Goal: Task Accomplishment & Management: Complete application form

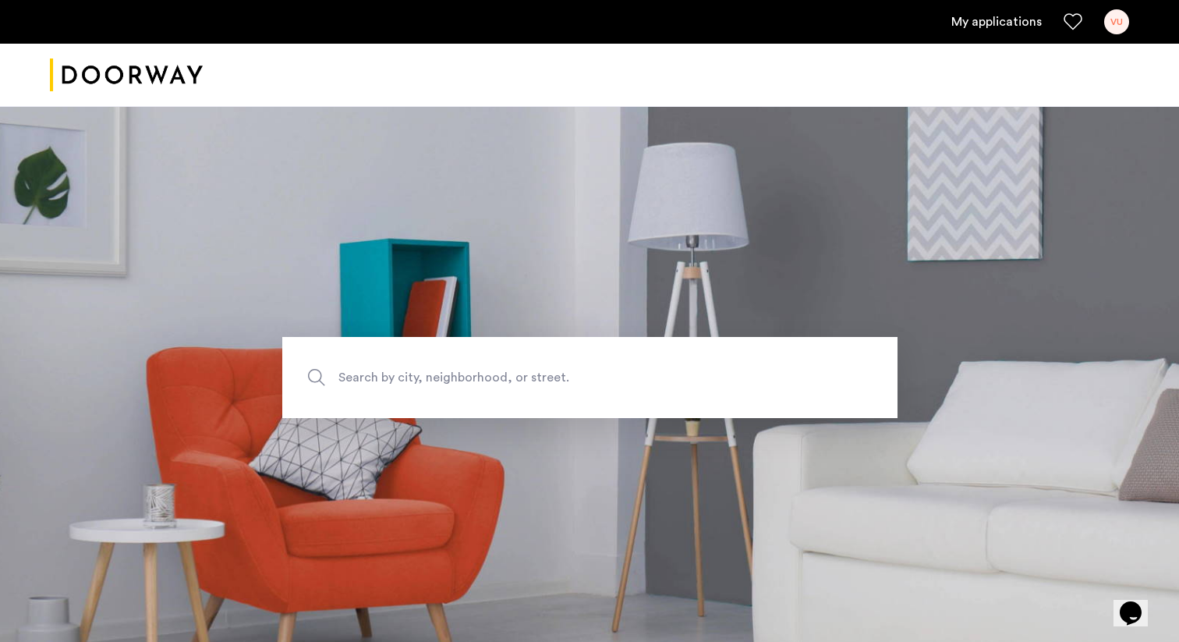
click at [1009, 16] on link "My applications" at bounding box center [996, 21] width 90 height 19
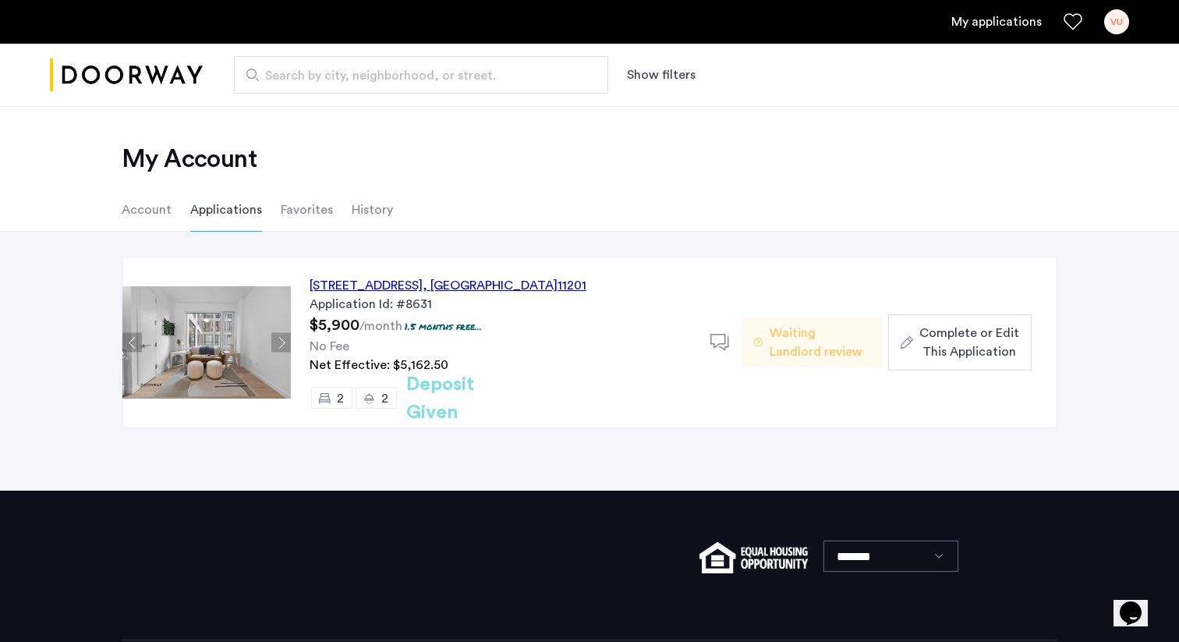
click at [937, 333] on span "Complete or Edit This Application" at bounding box center [970, 342] width 100 height 37
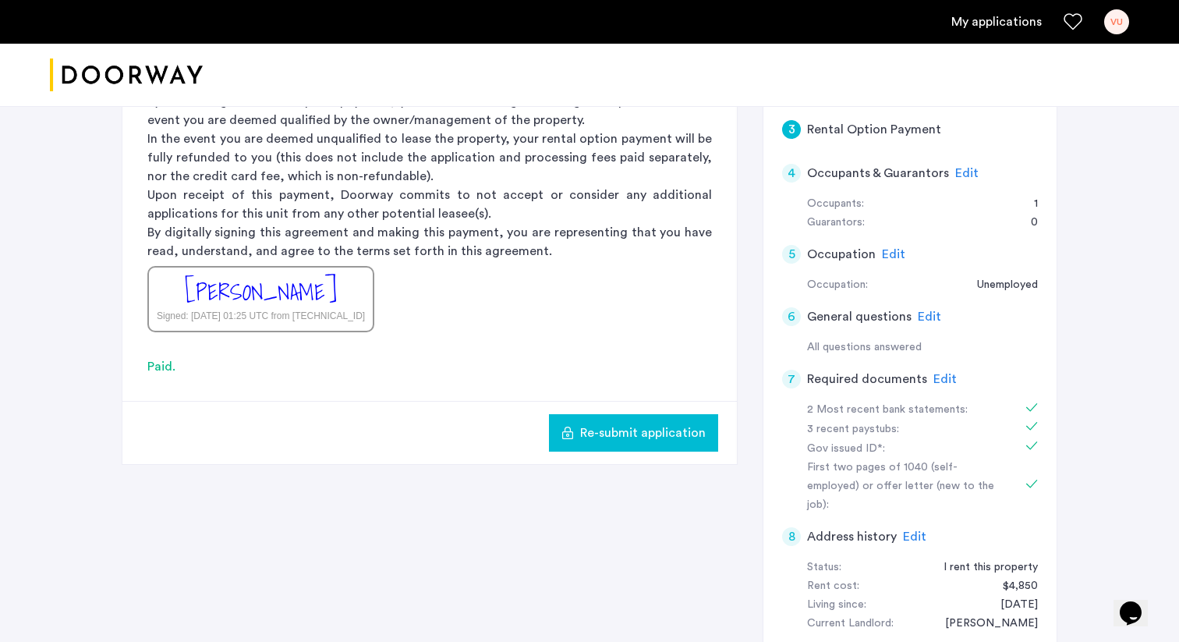
scroll to position [291, 0]
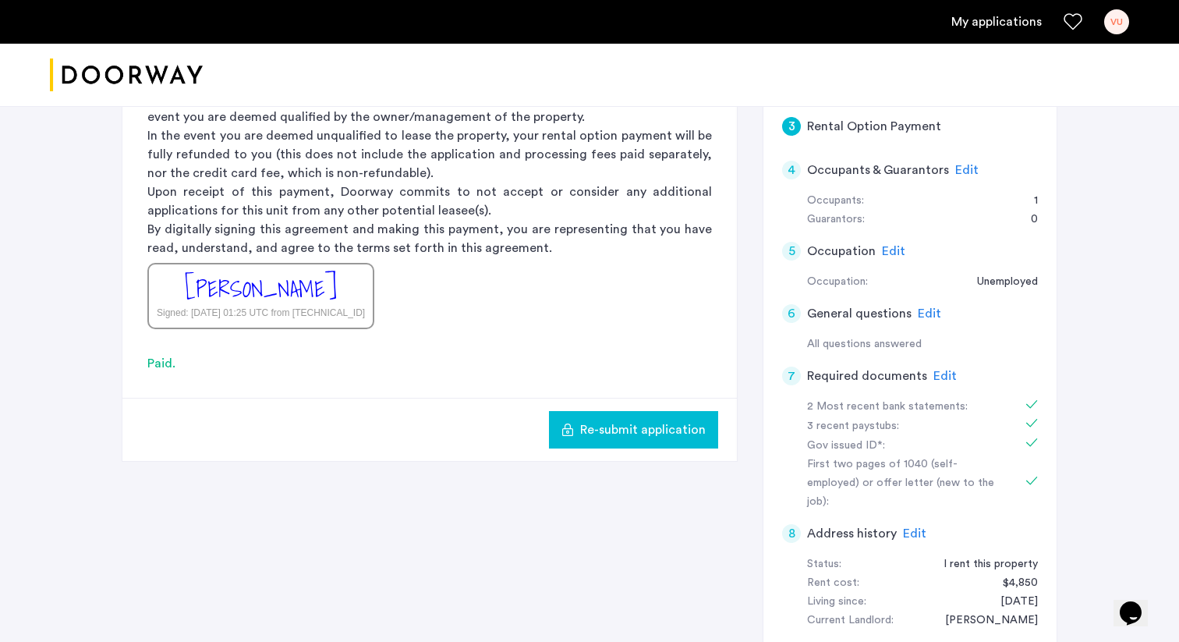
click at [940, 377] on span "Edit" at bounding box center [945, 376] width 23 height 12
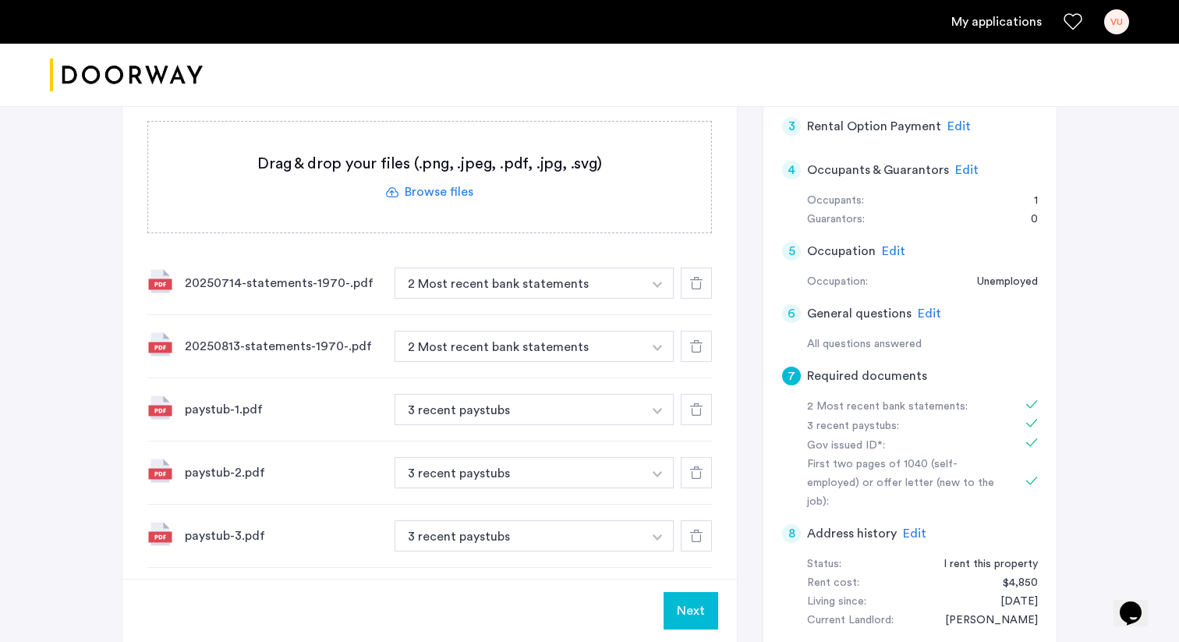
click at [700, 283] on use at bounding box center [696, 283] width 12 height 12
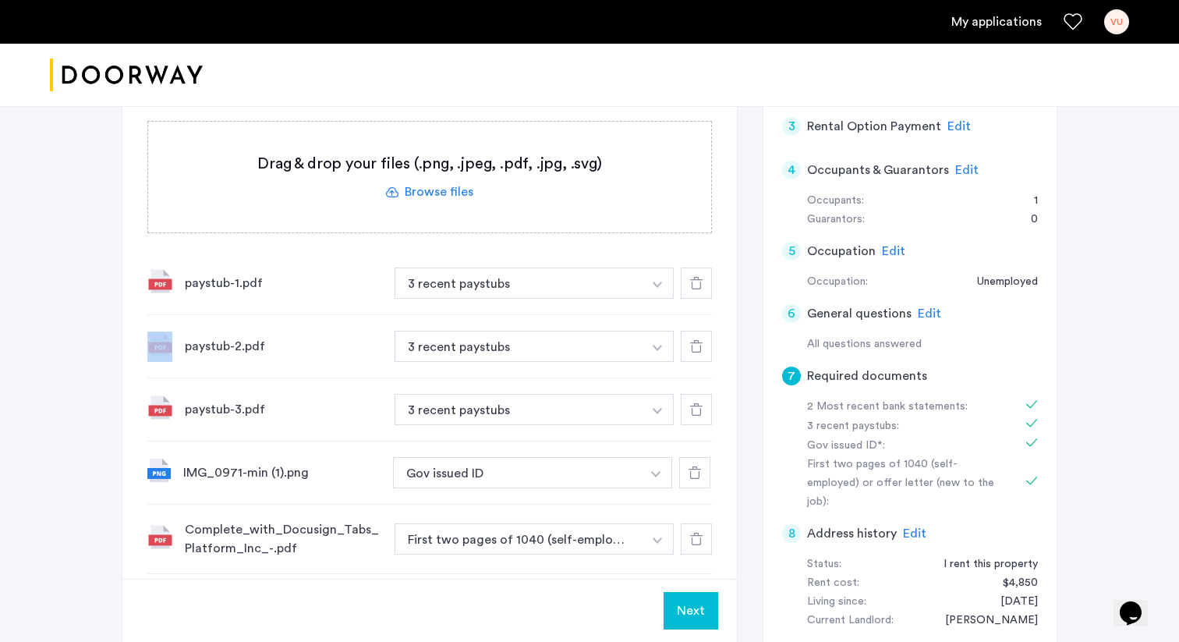
click at [700, 283] on use at bounding box center [696, 283] width 12 height 12
click at [700, 340] on use at bounding box center [696, 346] width 12 height 12
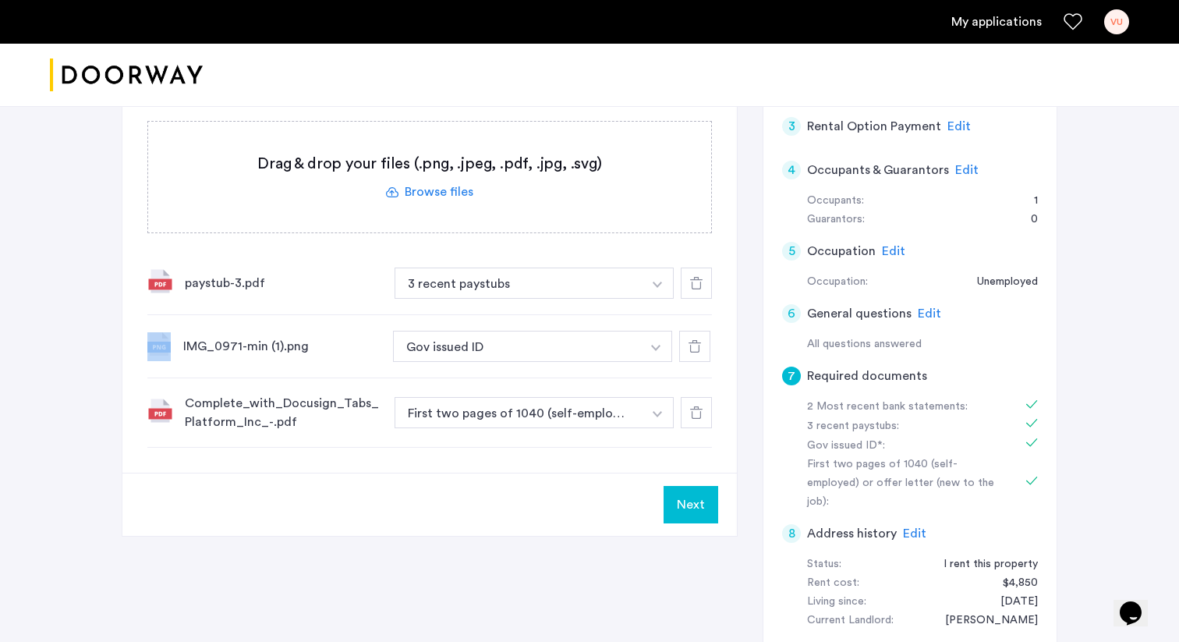
click at [700, 283] on use at bounding box center [696, 283] width 12 height 12
click at [700, 340] on icon at bounding box center [695, 346] width 12 height 12
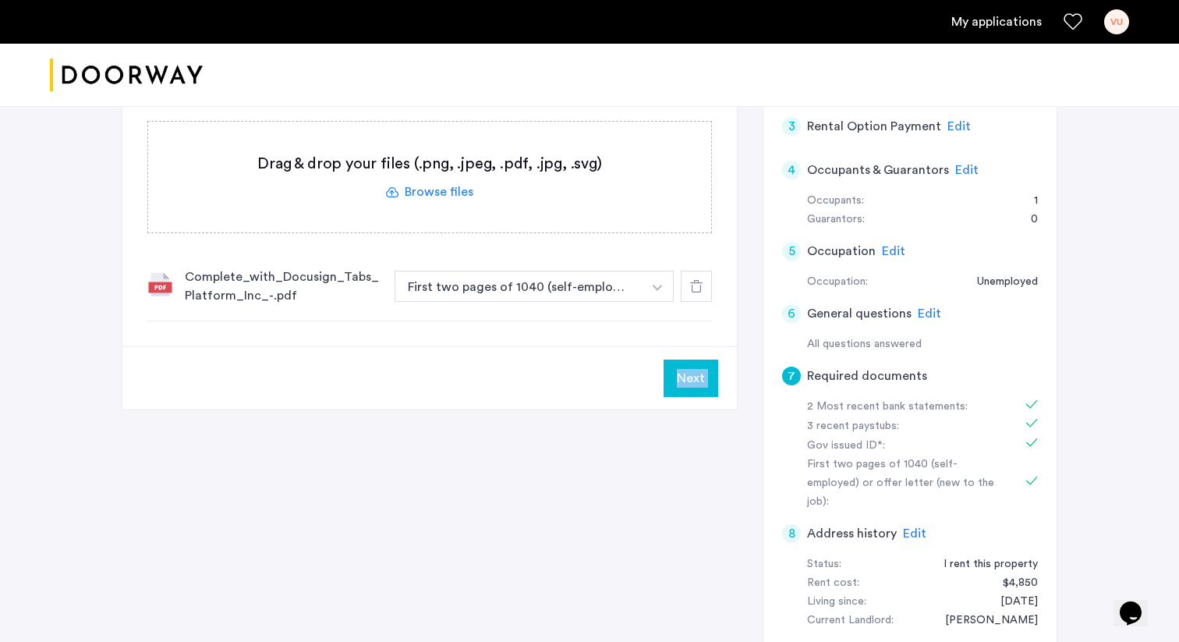
click at [700, 283] on icon at bounding box center [696, 286] width 12 height 12
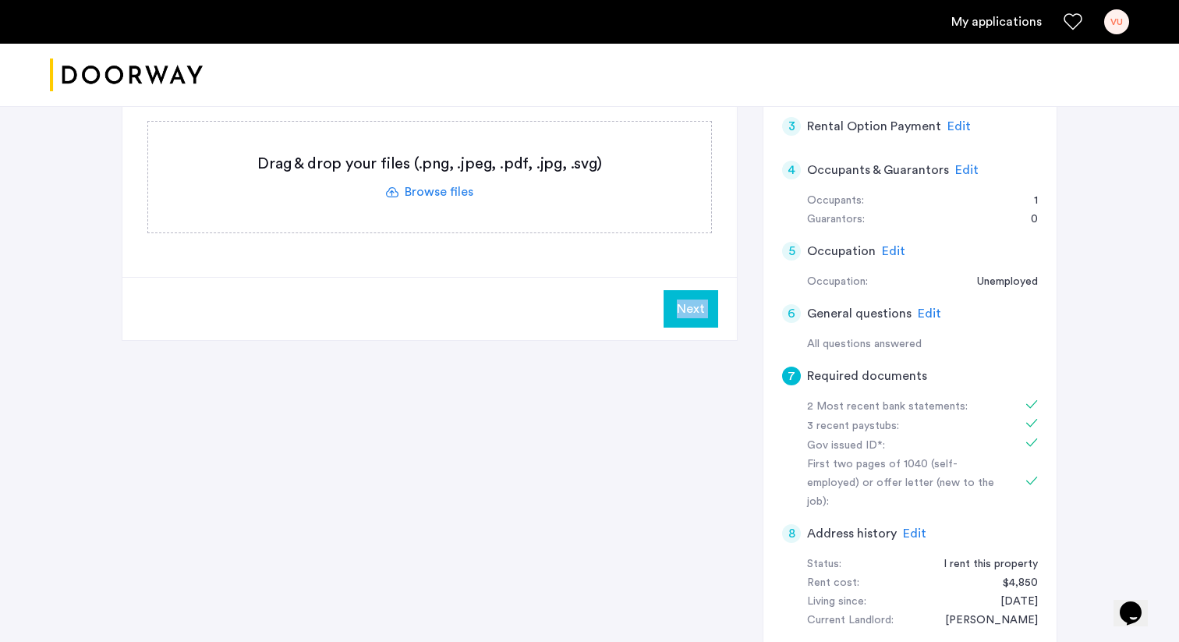
click at [699, 305] on button "Next" at bounding box center [691, 308] width 55 height 37
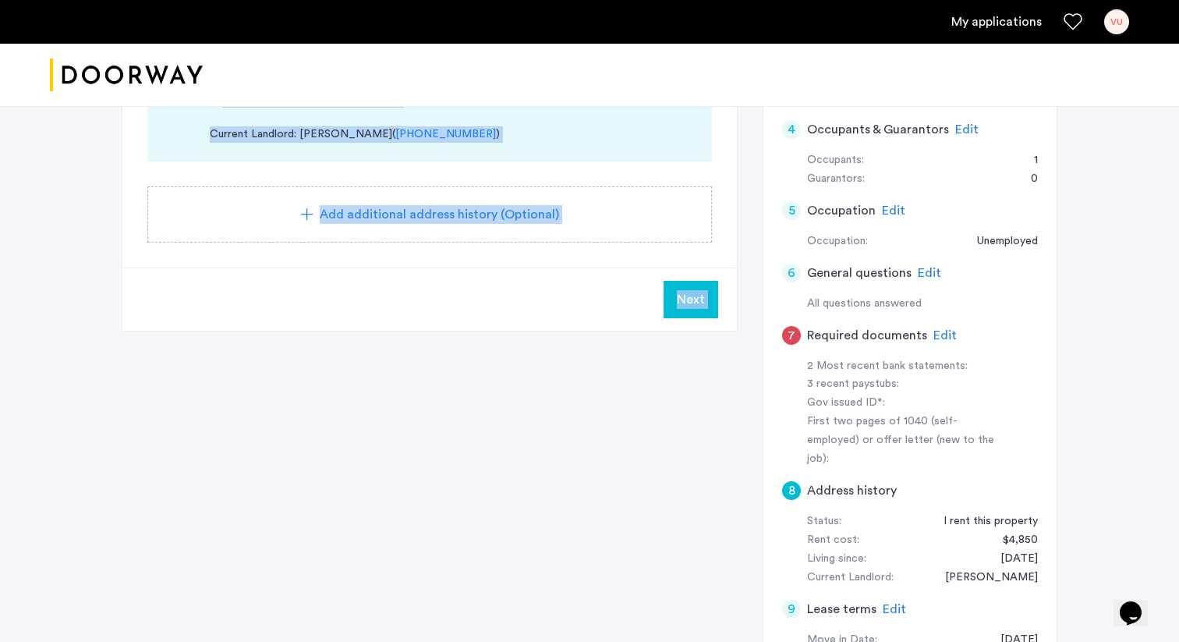
scroll to position [335, 0]
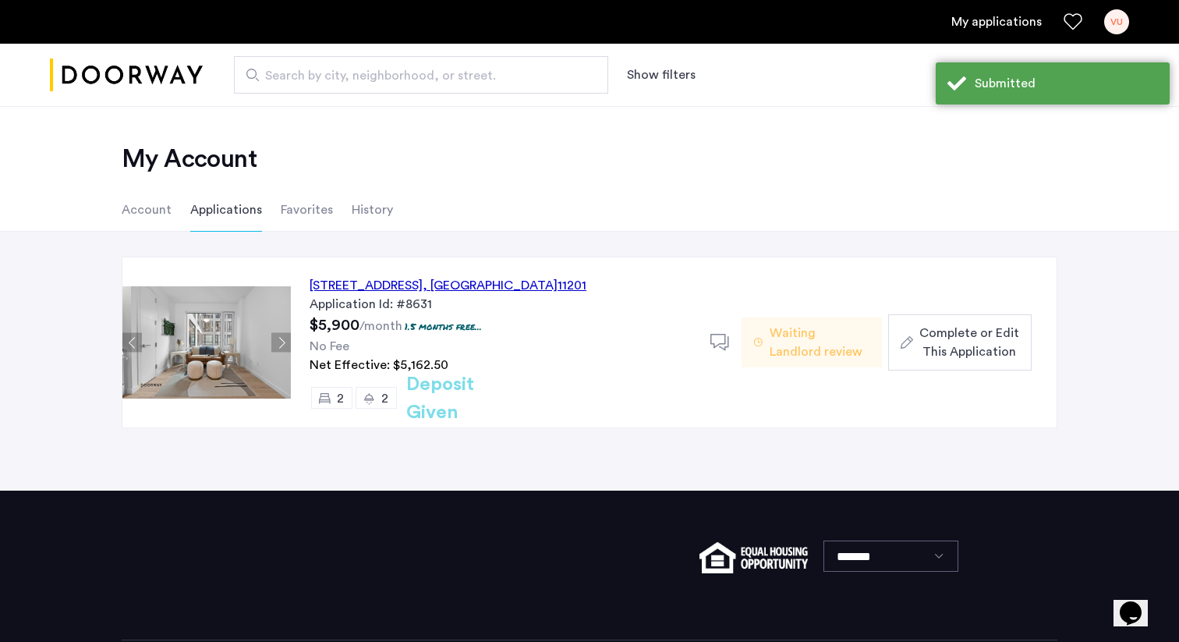
click at [955, 349] on span "Complete or Edit This Application" at bounding box center [970, 342] width 100 height 37
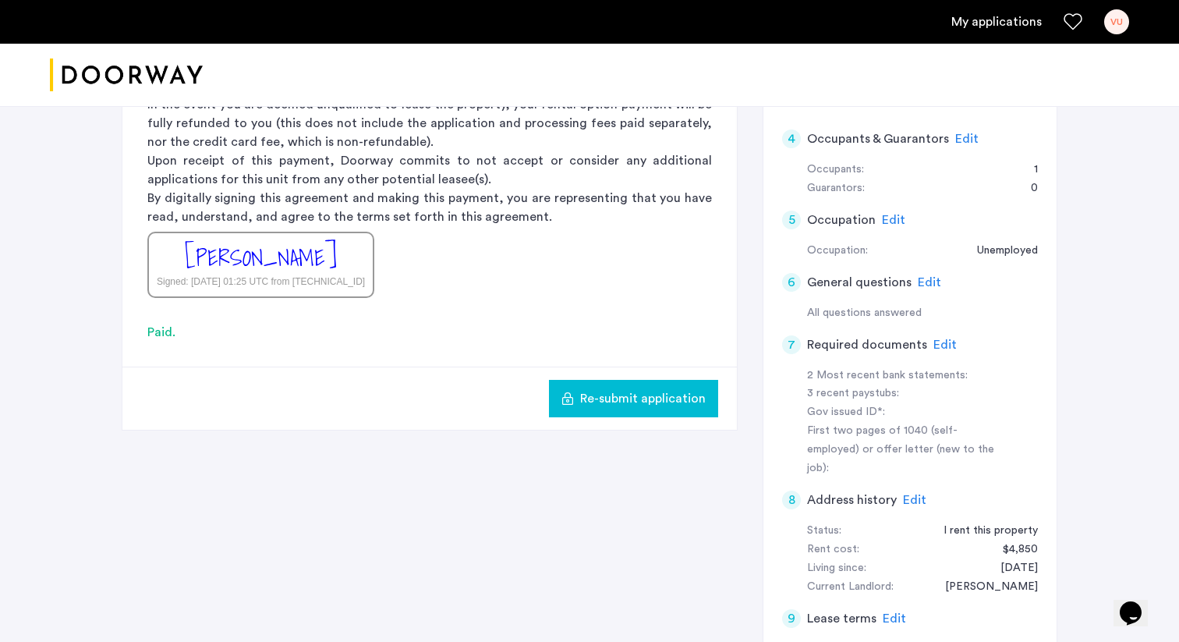
scroll to position [323, 0]
click at [937, 341] on span "Edit" at bounding box center [945, 344] width 23 height 12
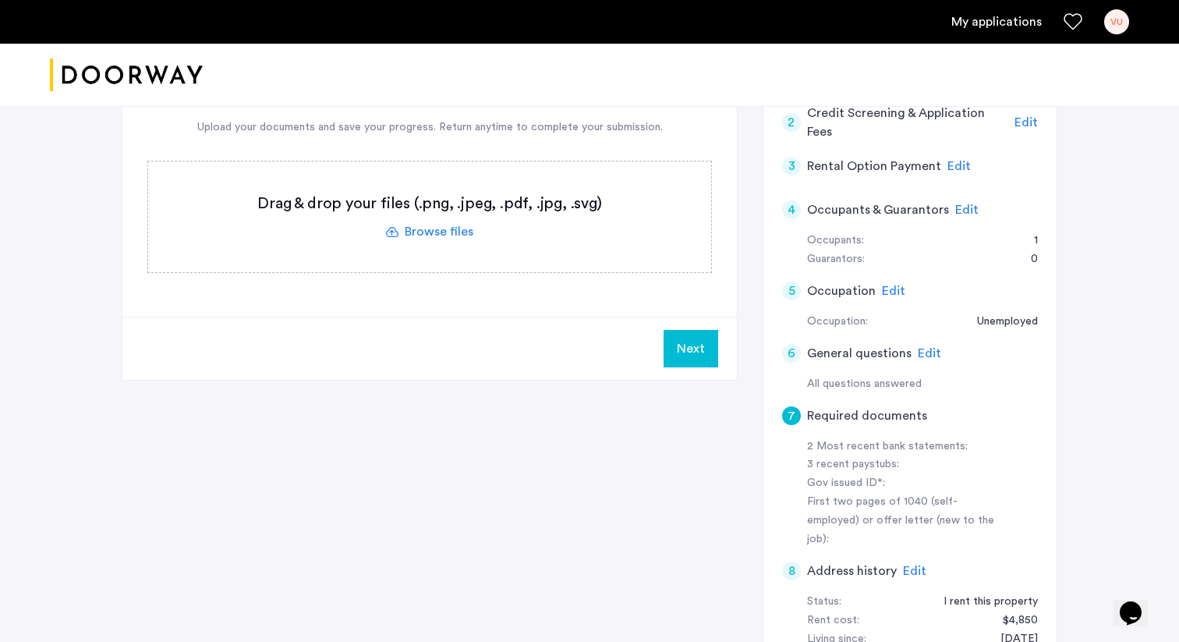
click at [565, 449] on div "7 Required documents 2 Most recent bank statements 3 recent paystubs Gov issued…" at bounding box center [590, 378] width 936 height 818
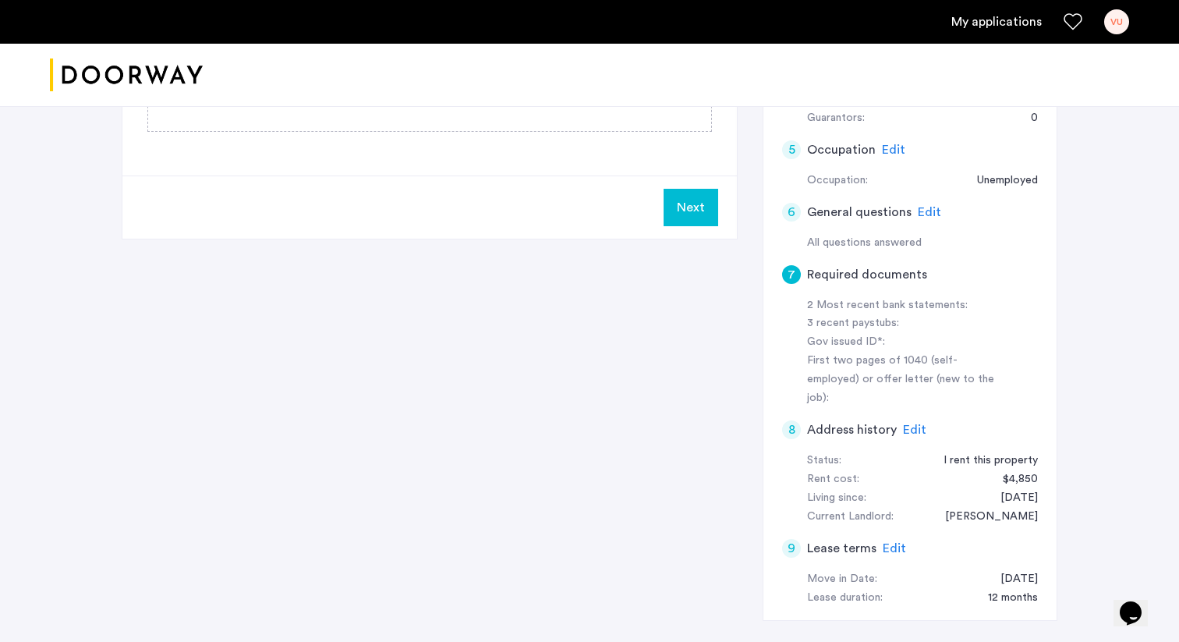
scroll to position [407, 0]
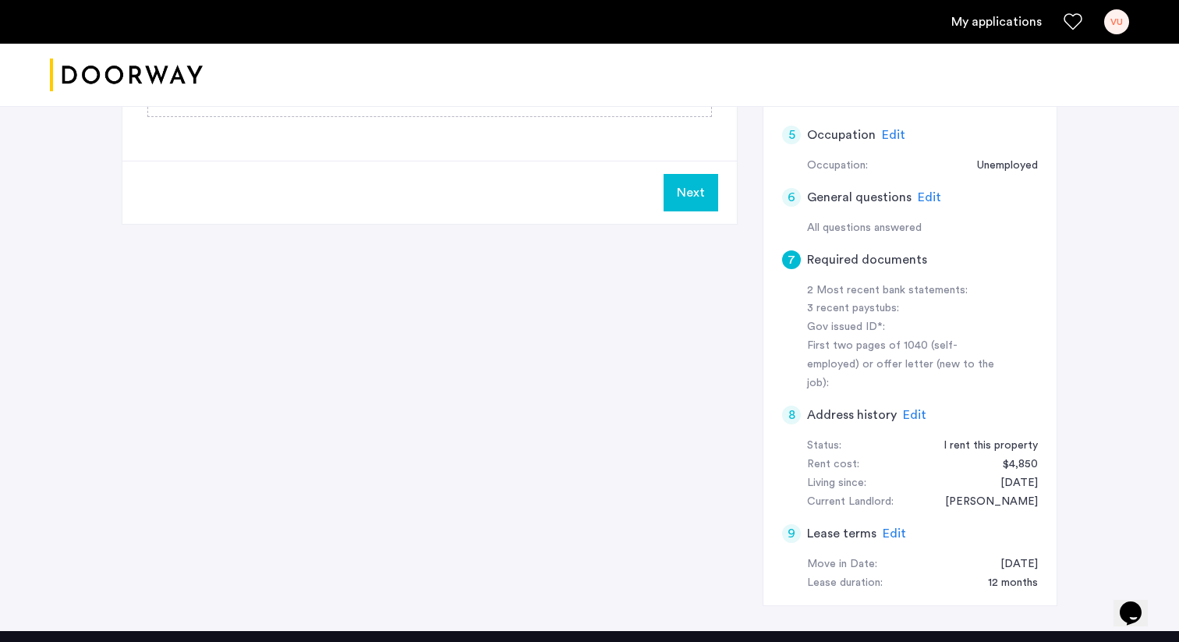
click at [689, 207] on button "Next" at bounding box center [691, 192] width 55 height 37
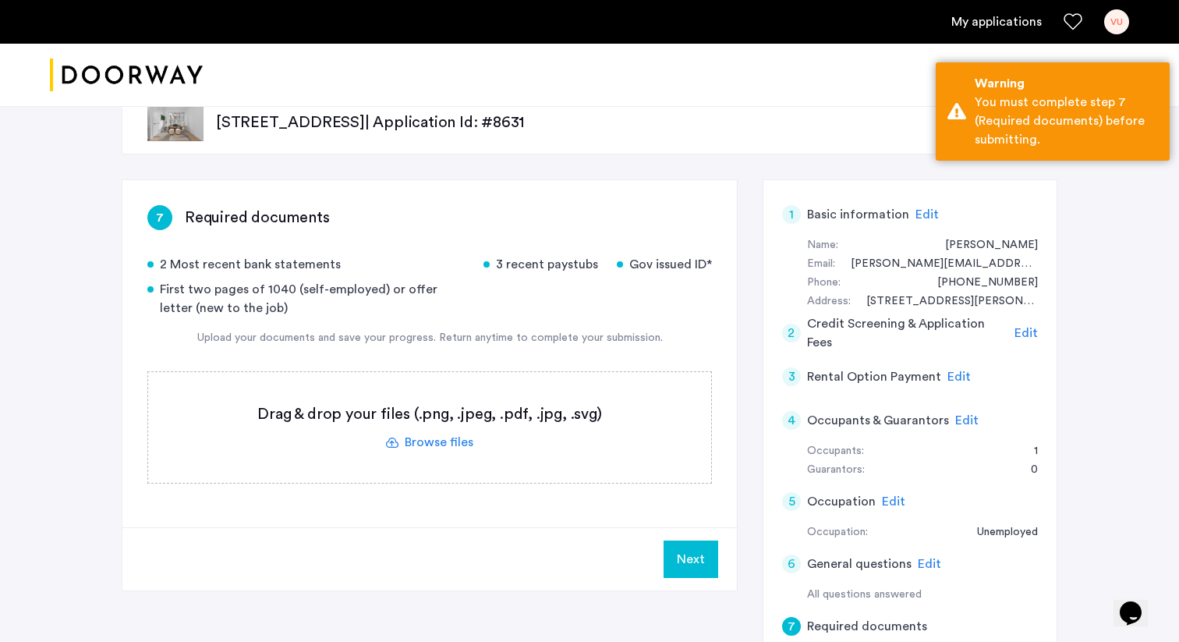
scroll to position [0, 0]
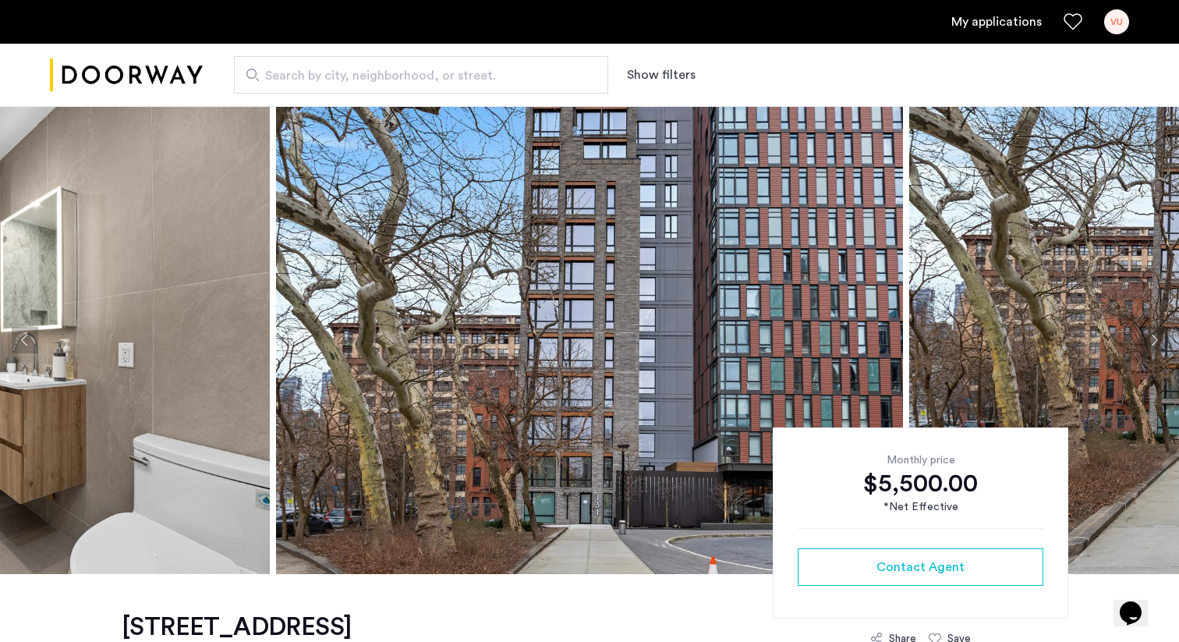
click at [1022, 11] on ul "My applications VU" at bounding box center [589, 21] width 1079 height 25
click at [1016, 27] on link "My applications" at bounding box center [996, 21] width 90 height 19
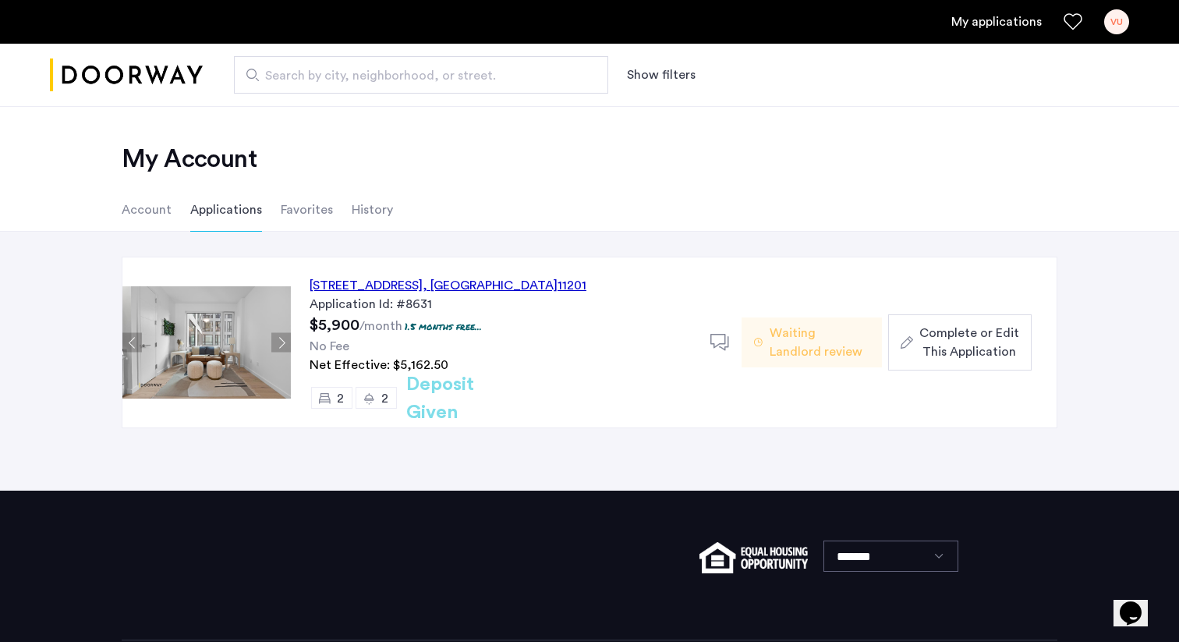
click at [949, 331] on span "Complete or Edit This Application" at bounding box center [970, 342] width 100 height 37
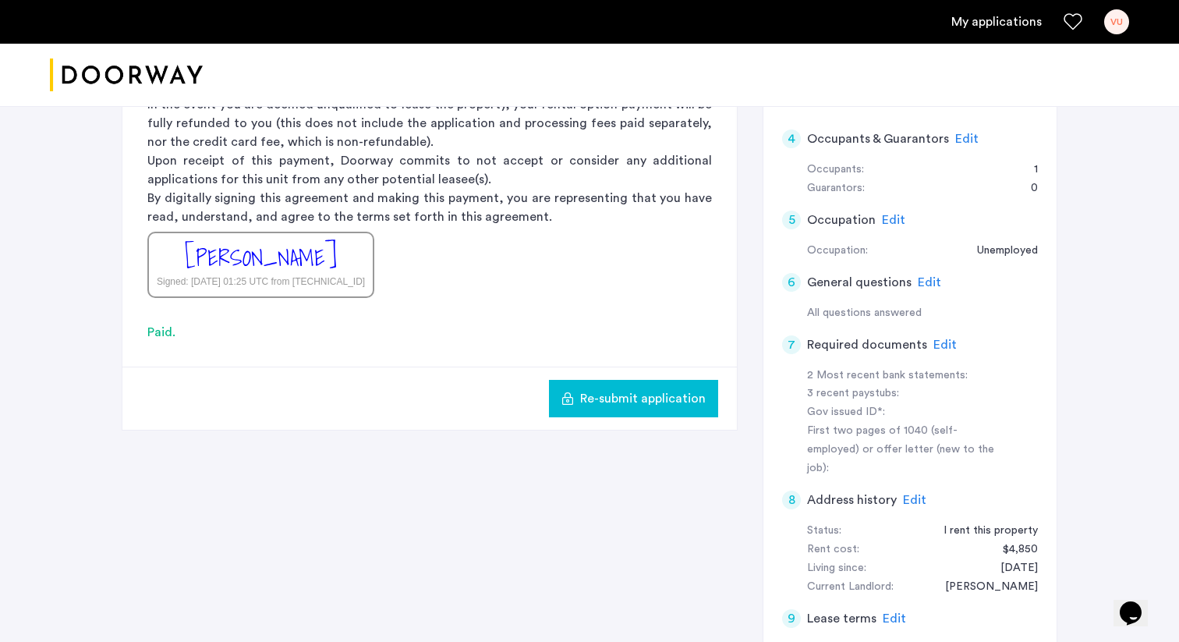
scroll to position [323, 0]
click at [934, 342] on span "Edit" at bounding box center [945, 344] width 23 height 12
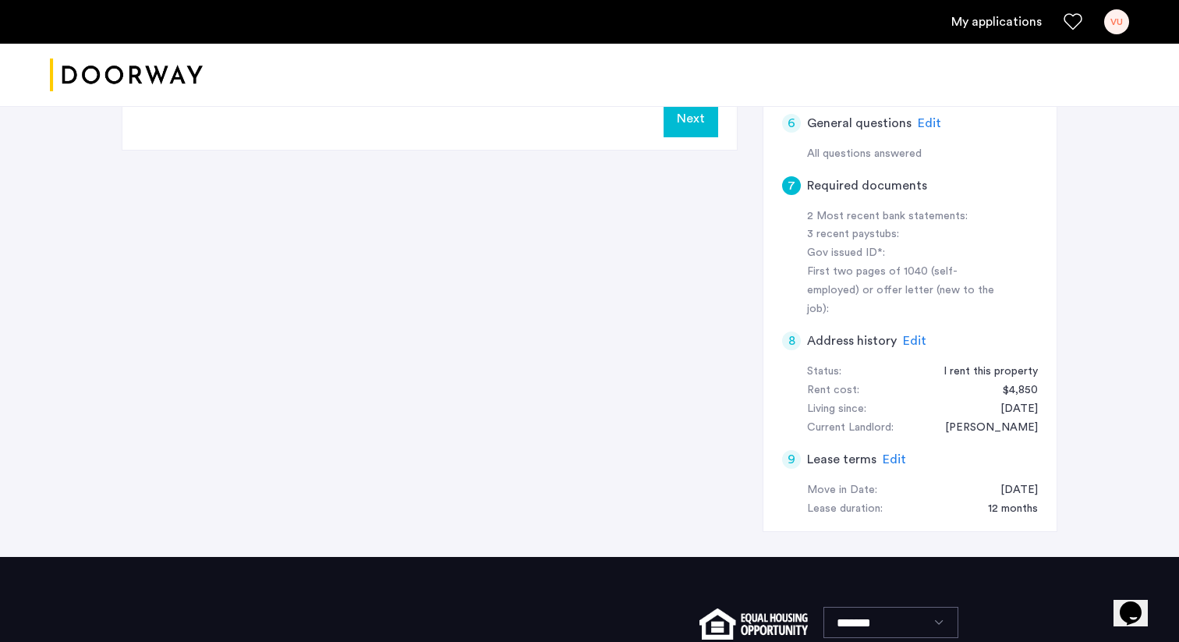
scroll to position [440, 0]
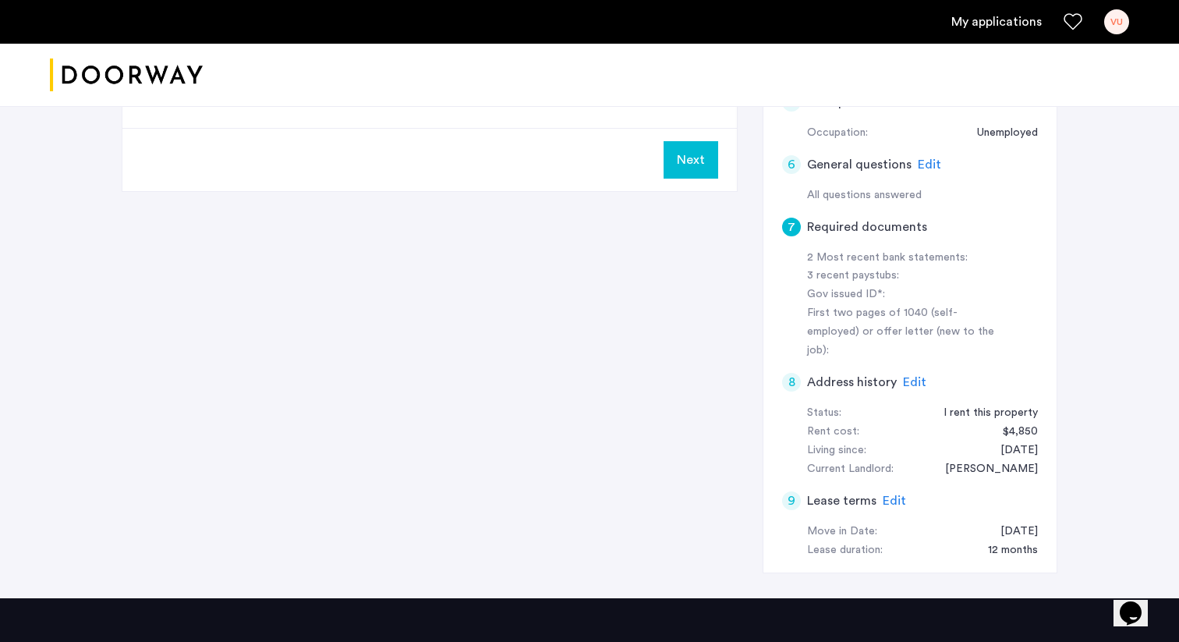
click at [703, 162] on button "Next" at bounding box center [691, 159] width 55 height 37
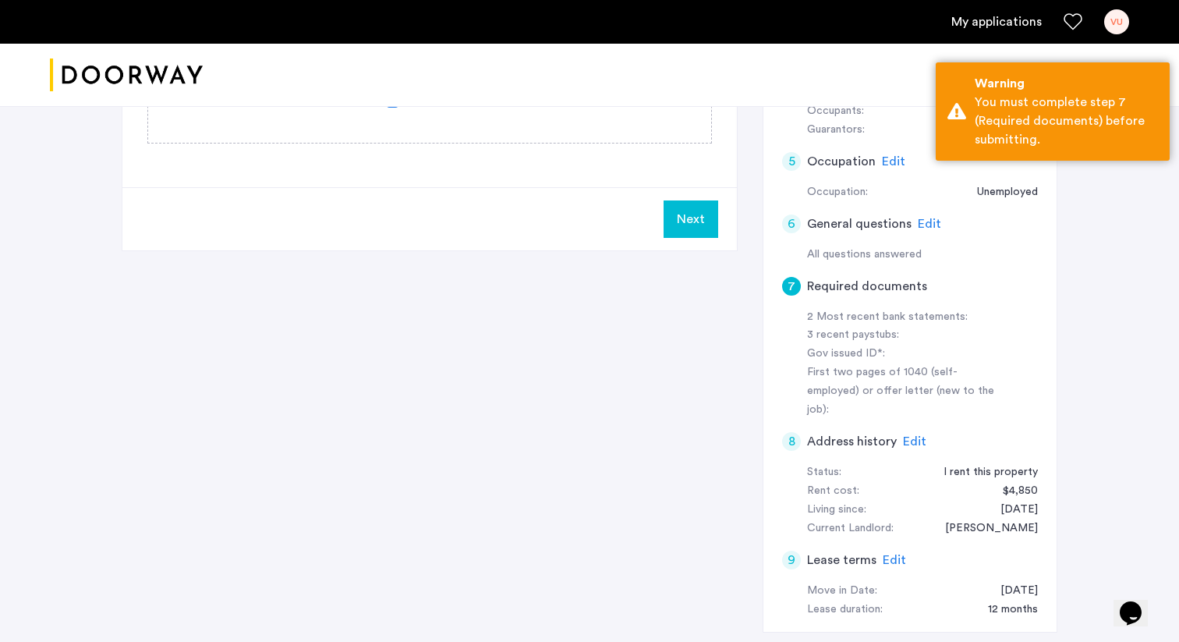
scroll to position [373, 0]
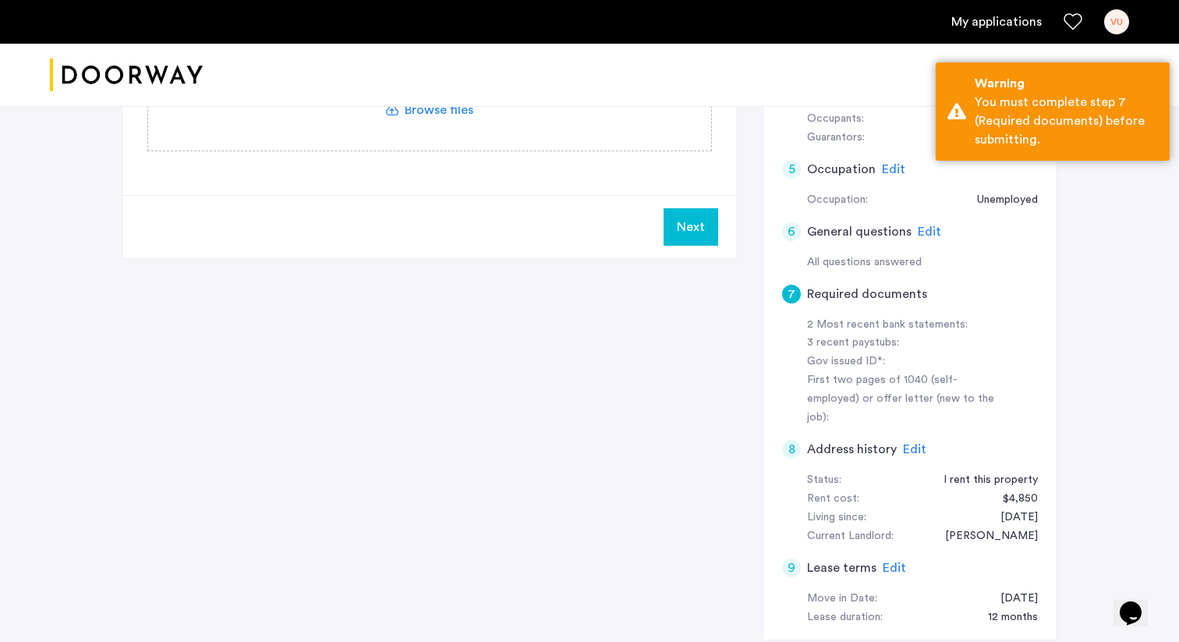
click at [922, 233] on span "Edit" at bounding box center [929, 231] width 23 height 12
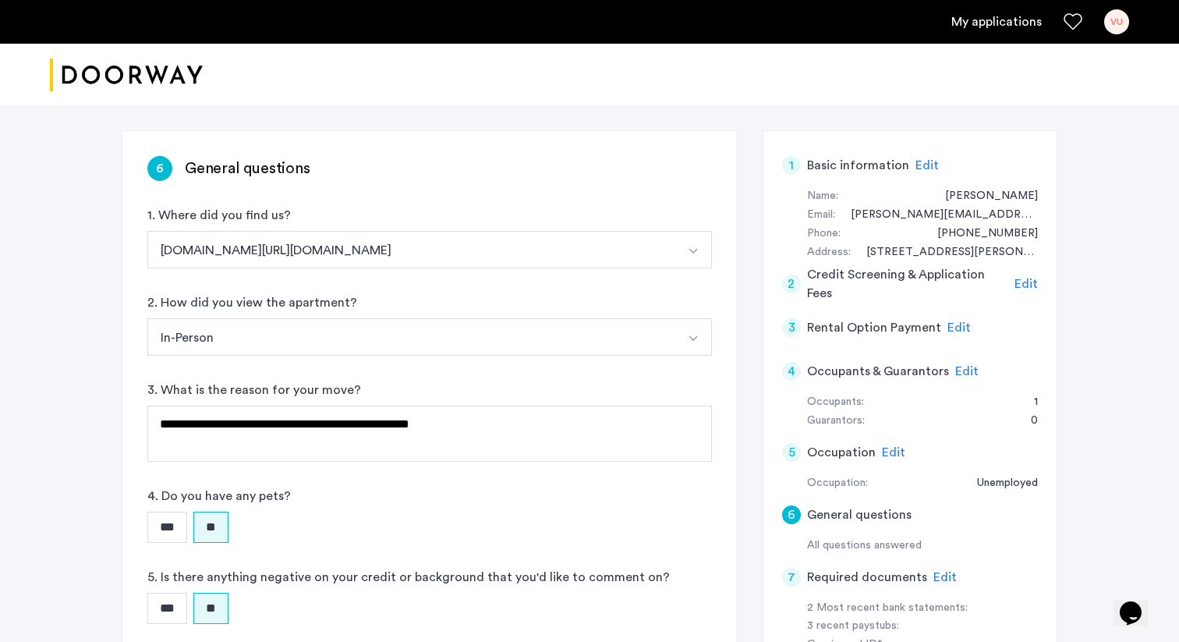
scroll to position [92, 0]
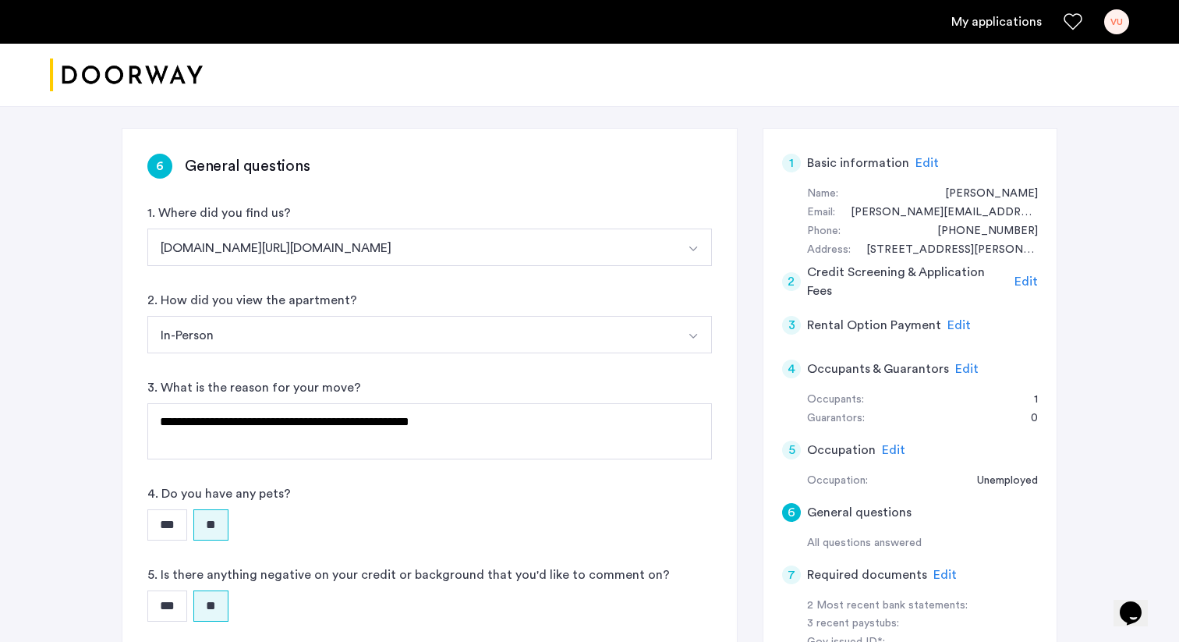
click at [949, 321] on span "Edit" at bounding box center [959, 325] width 23 height 12
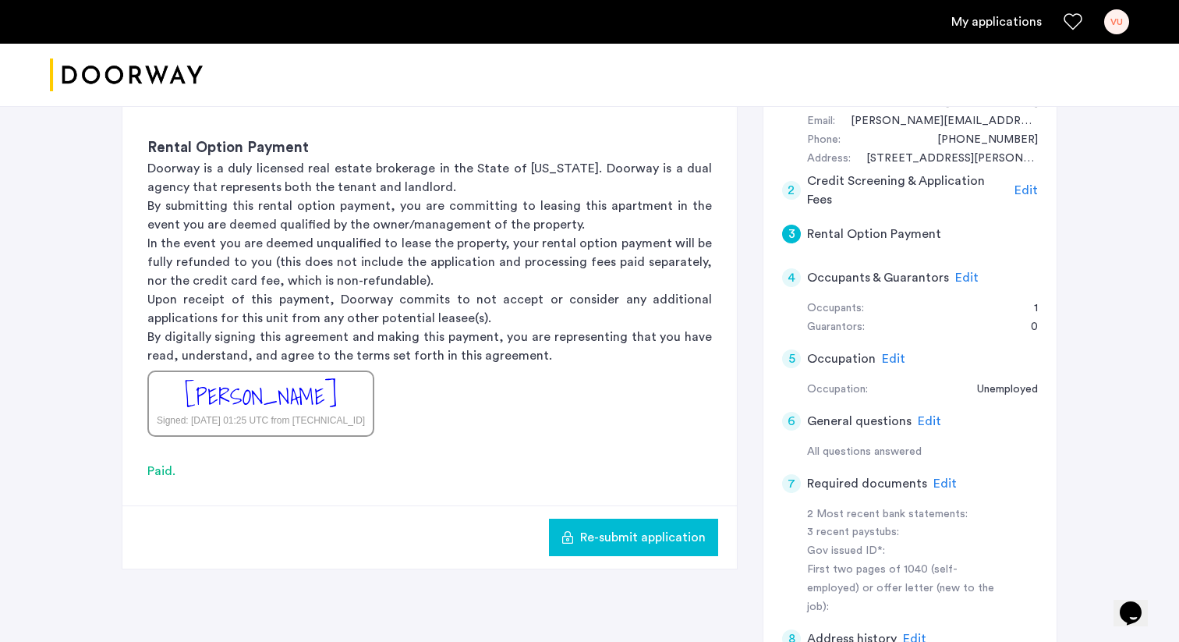
scroll to position [238, 0]
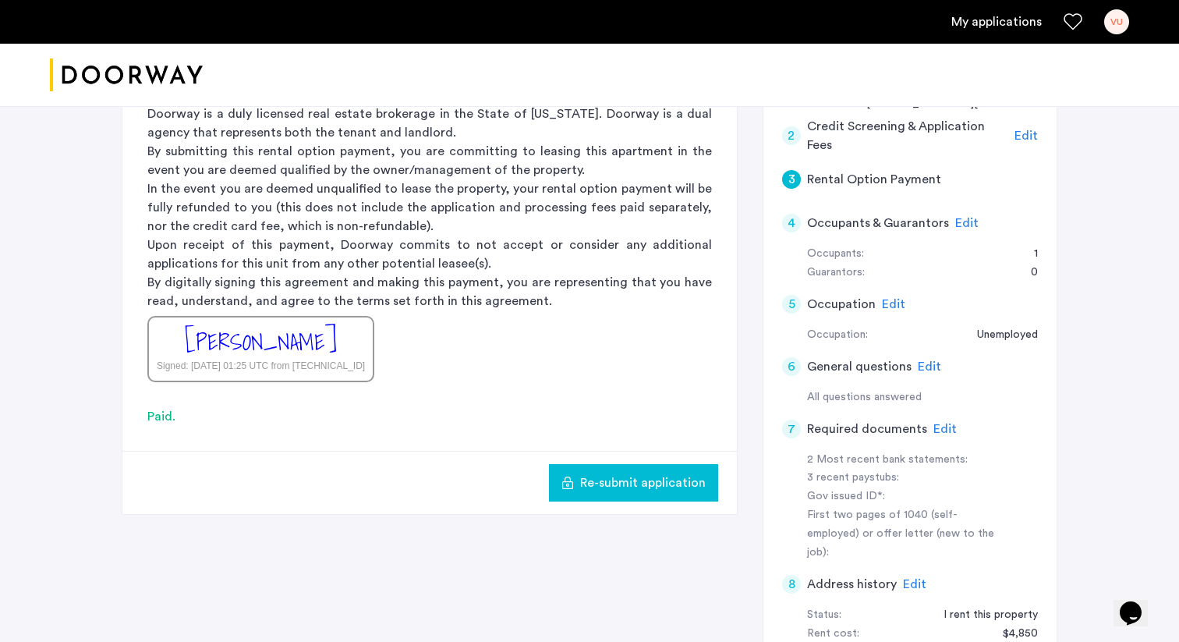
click at [585, 470] on button "Re-submit application" at bounding box center [633, 482] width 169 height 37
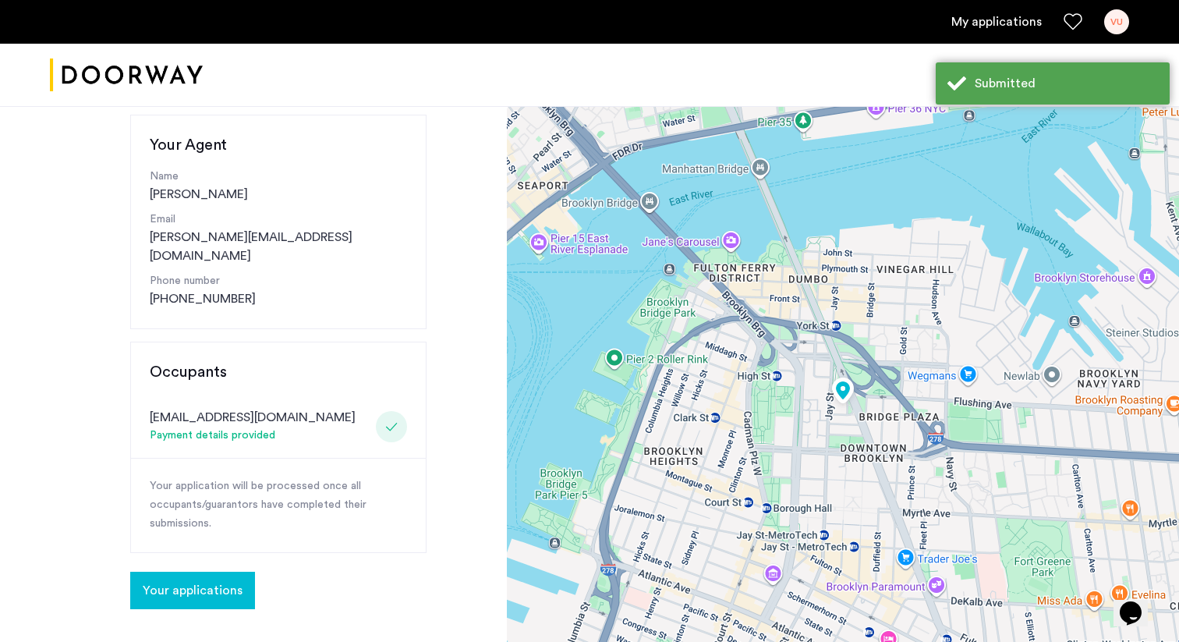
scroll to position [165, 0]
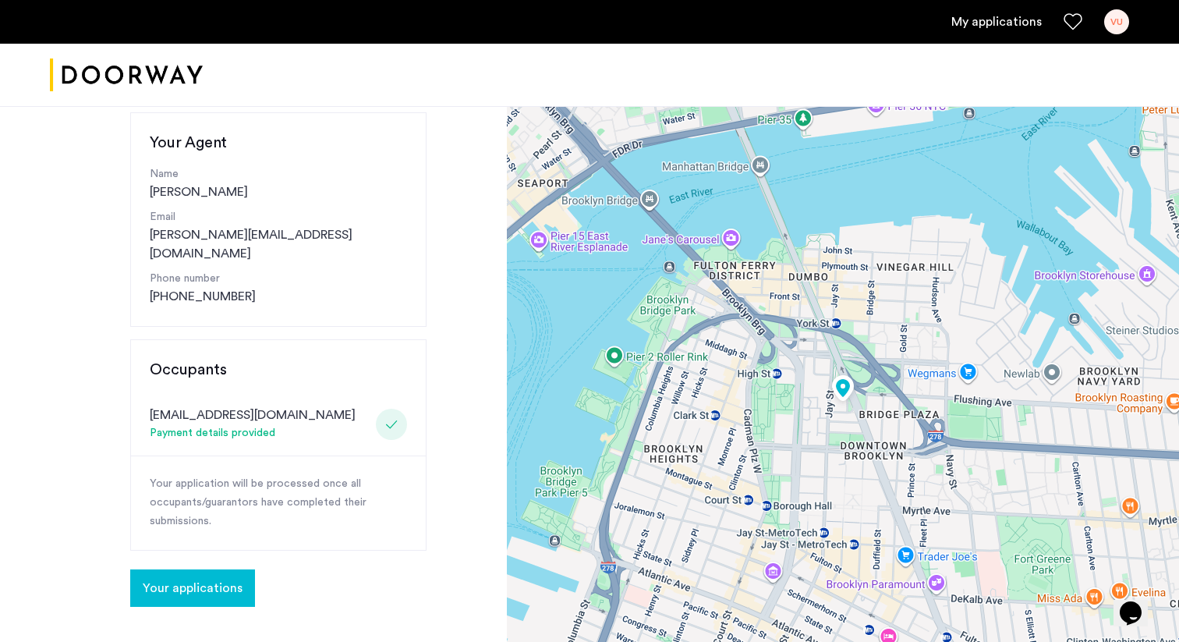
click at [206, 579] on span "Your applications" at bounding box center [193, 588] width 100 height 19
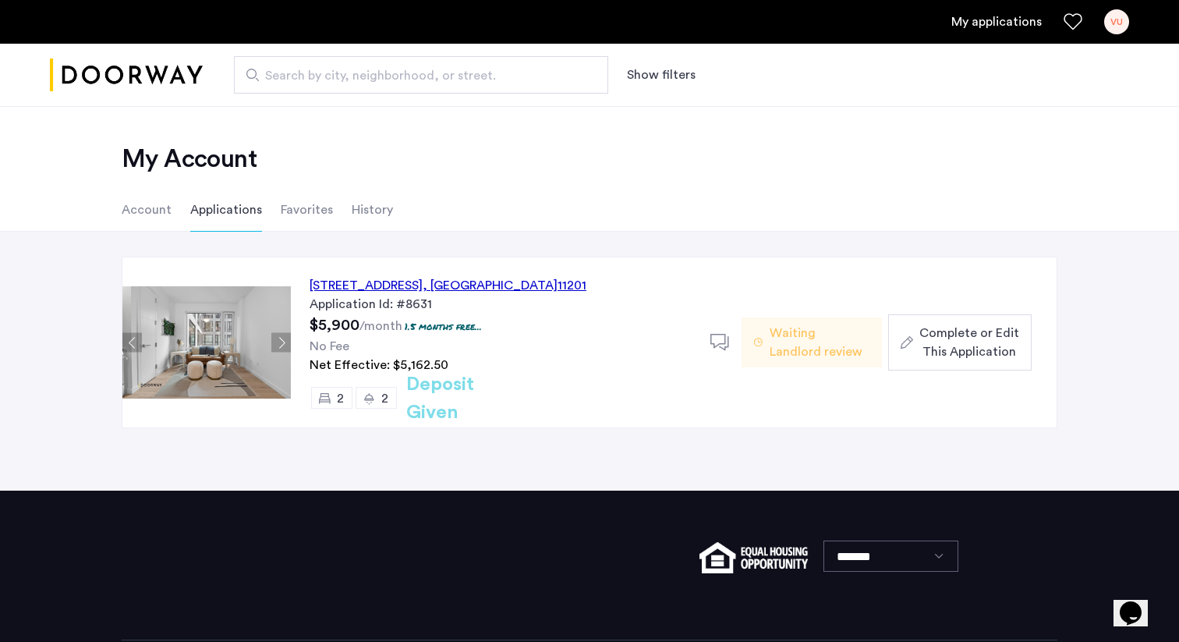
click at [951, 336] on span "Complete or Edit This Application" at bounding box center [970, 342] width 100 height 37
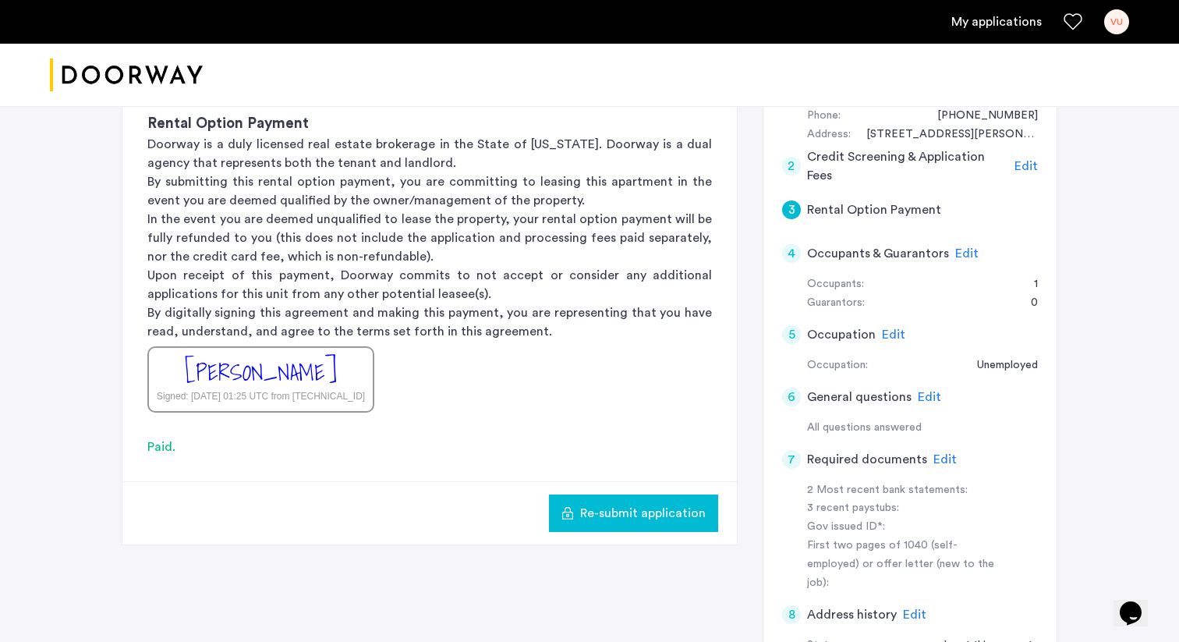
scroll to position [246, 0]
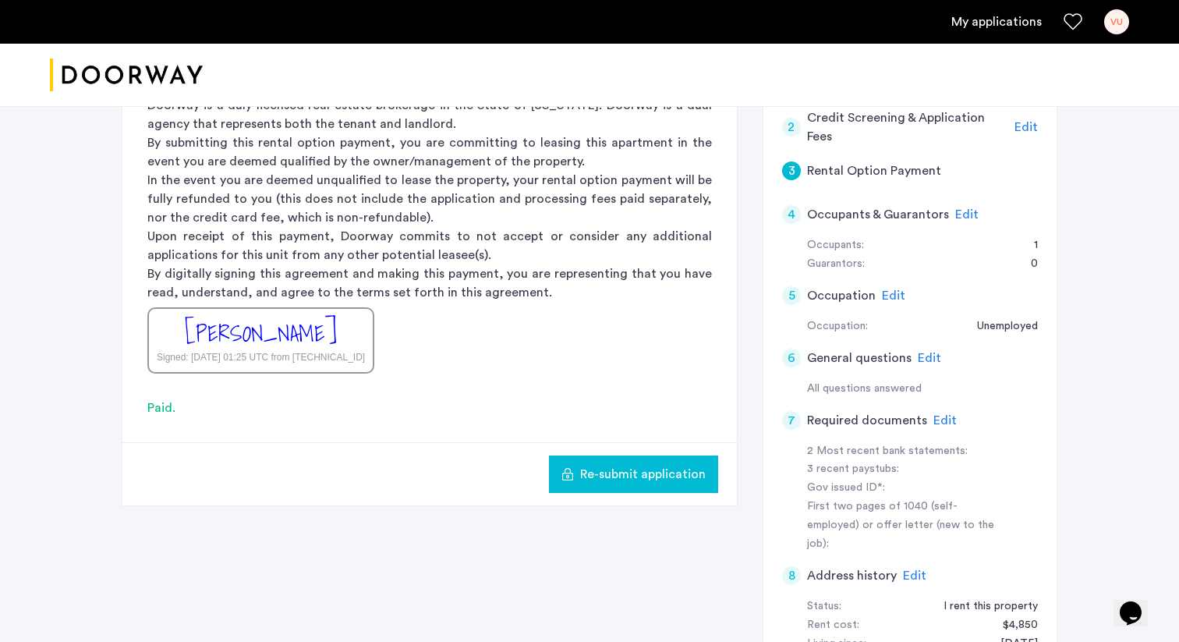
click at [935, 423] on span "Edit" at bounding box center [945, 420] width 23 height 12
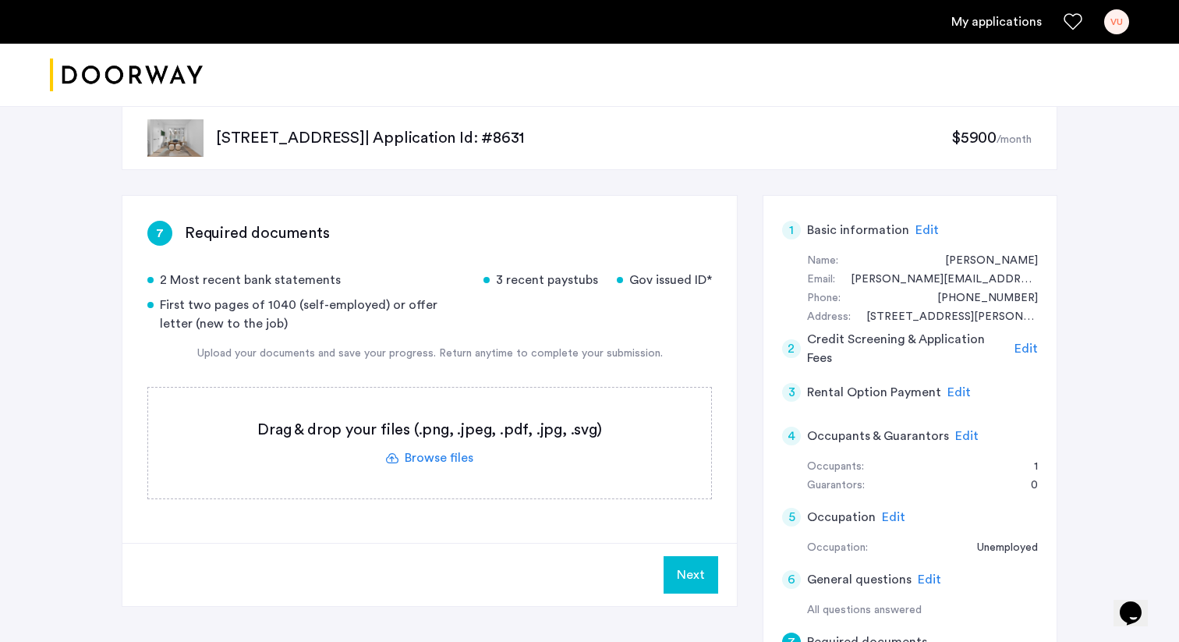
scroll to position [0, 0]
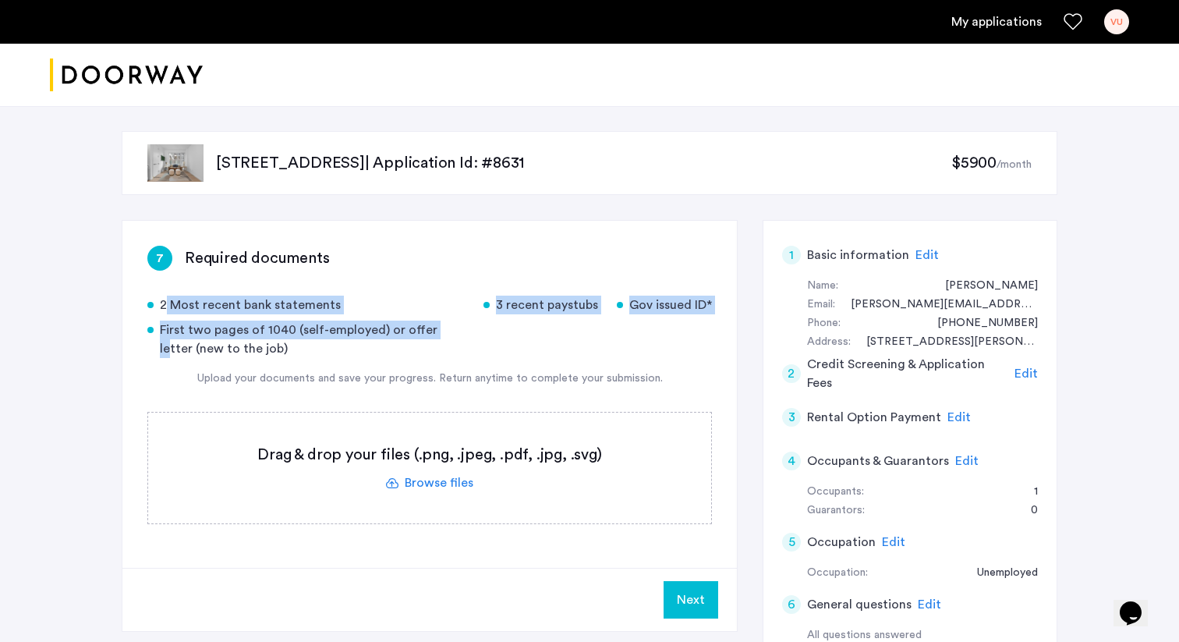
drag, startPoint x: 142, startPoint y: 301, endPoint x: 456, endPoint y: 328, distance: 315.4
click at [450, 328] on div "7 Required documents 2 Most recent bank statements 3 recent paystubs Gov issued…" at bounding box center [429, 394] width 615 height 347
click at [456, 328] on div "First two pages of 1040 (self-employed) or offer letter (new to the job)" at bounding box center [305, 339] width 317 height 37
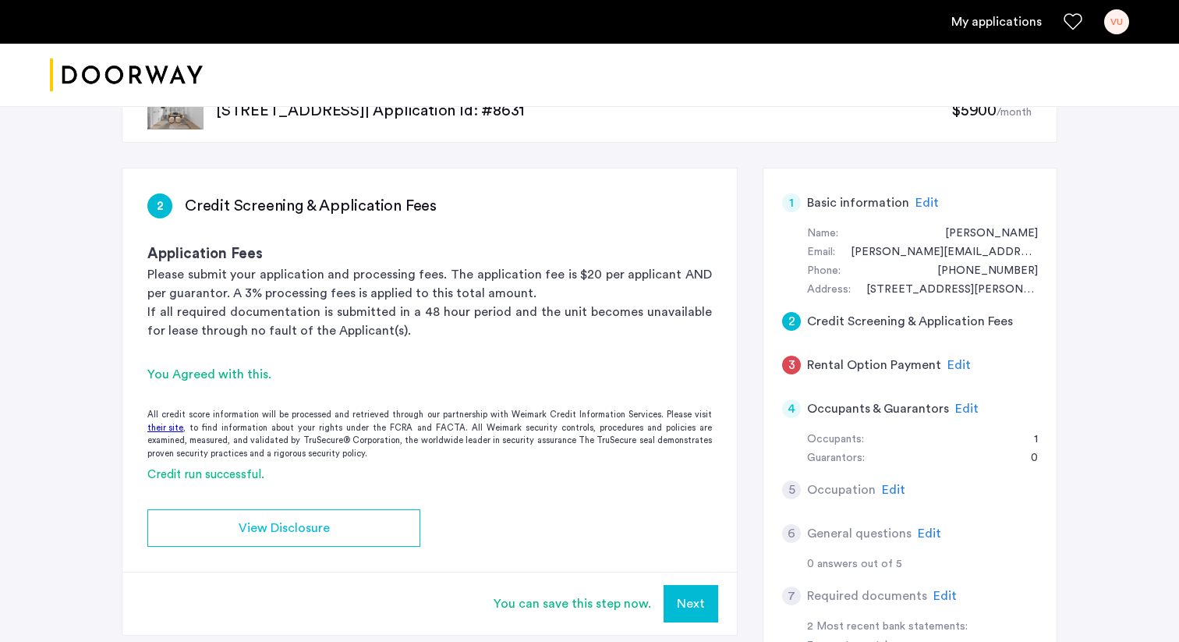
scroll to position [62, 0]
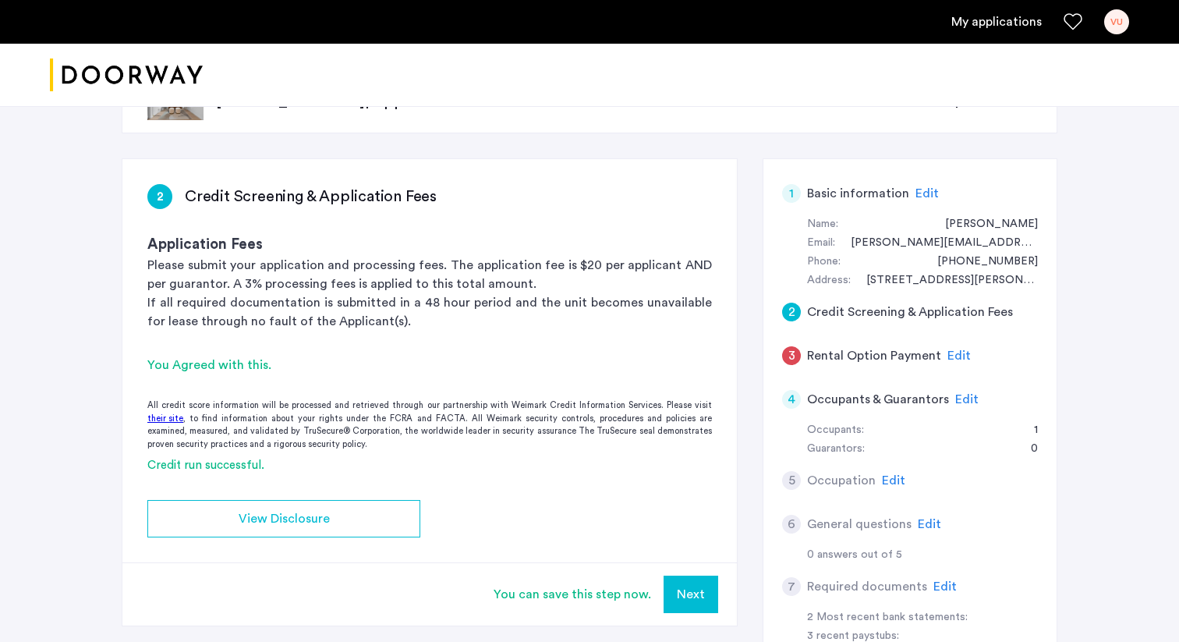
click at [953, 355] on span "Edit" at bounding box center [959, 355] width 23 height 12
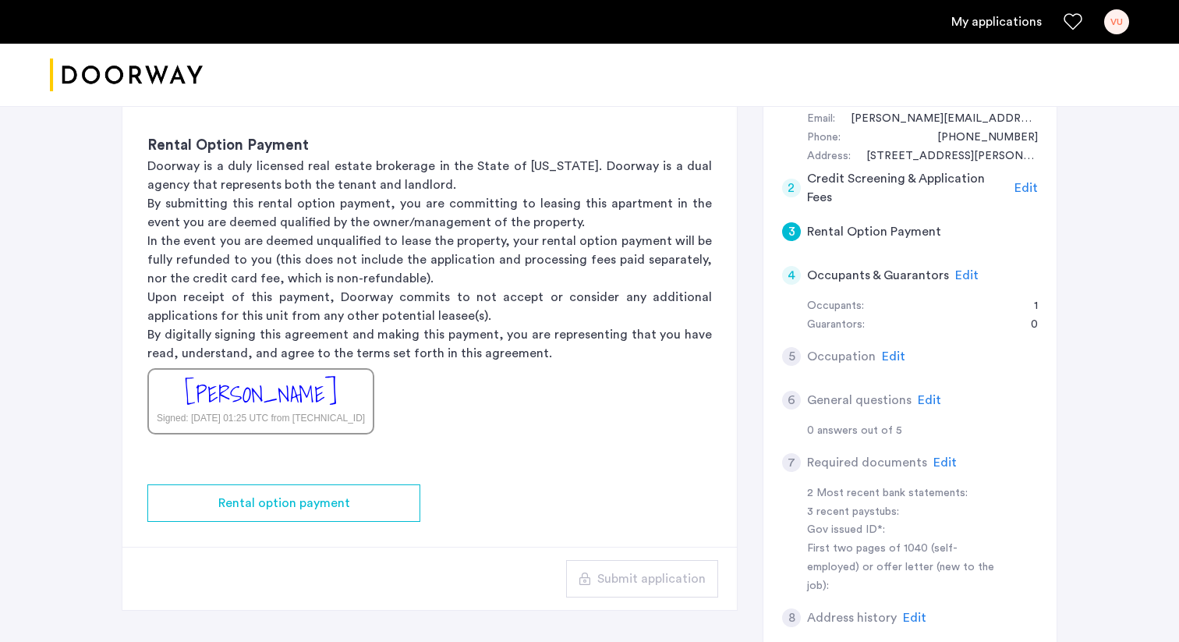
scroll to position [184, 0]
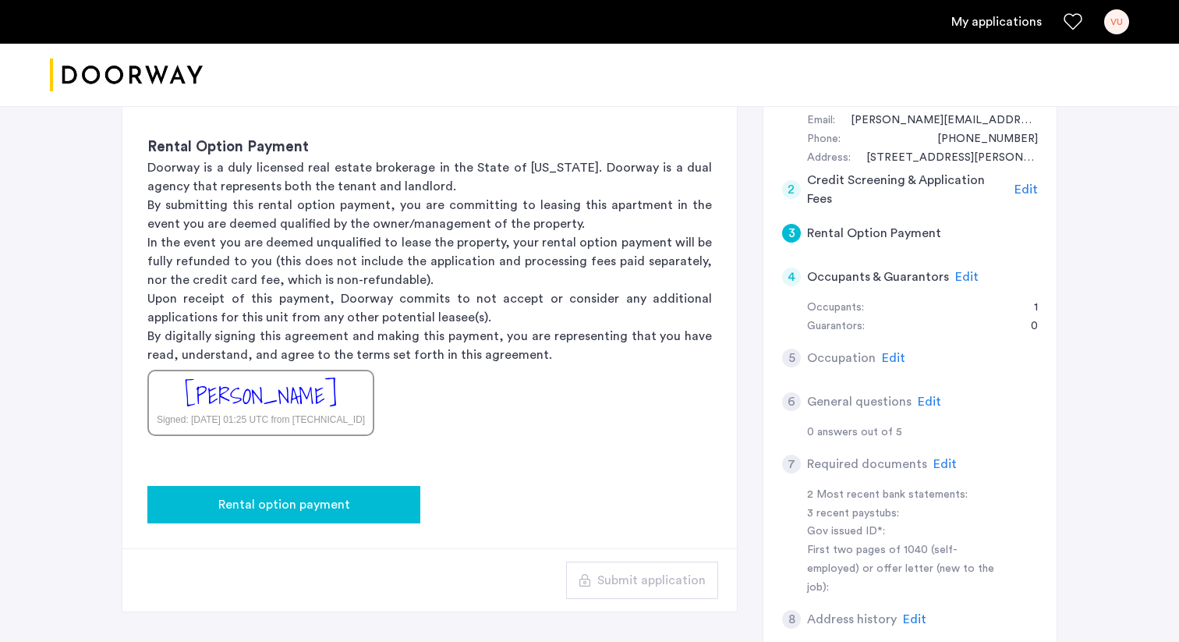
click at [315, 501] on span "Rental option payment" at bounding box center [284, 504] width 132 height 19
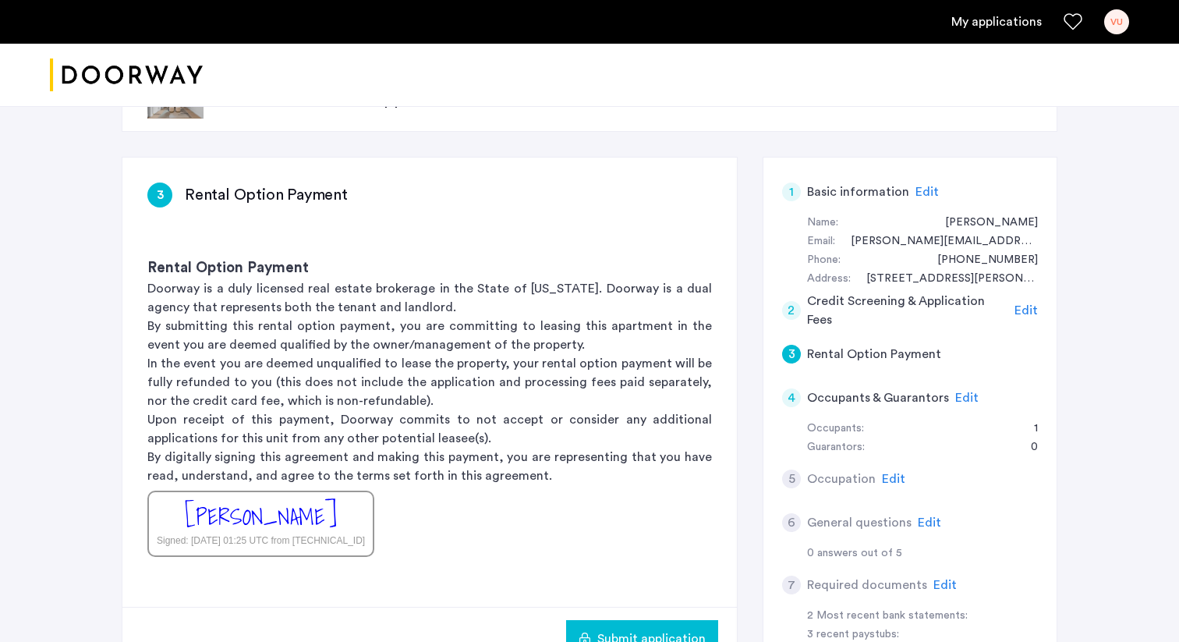
scroll to position [67, 0]
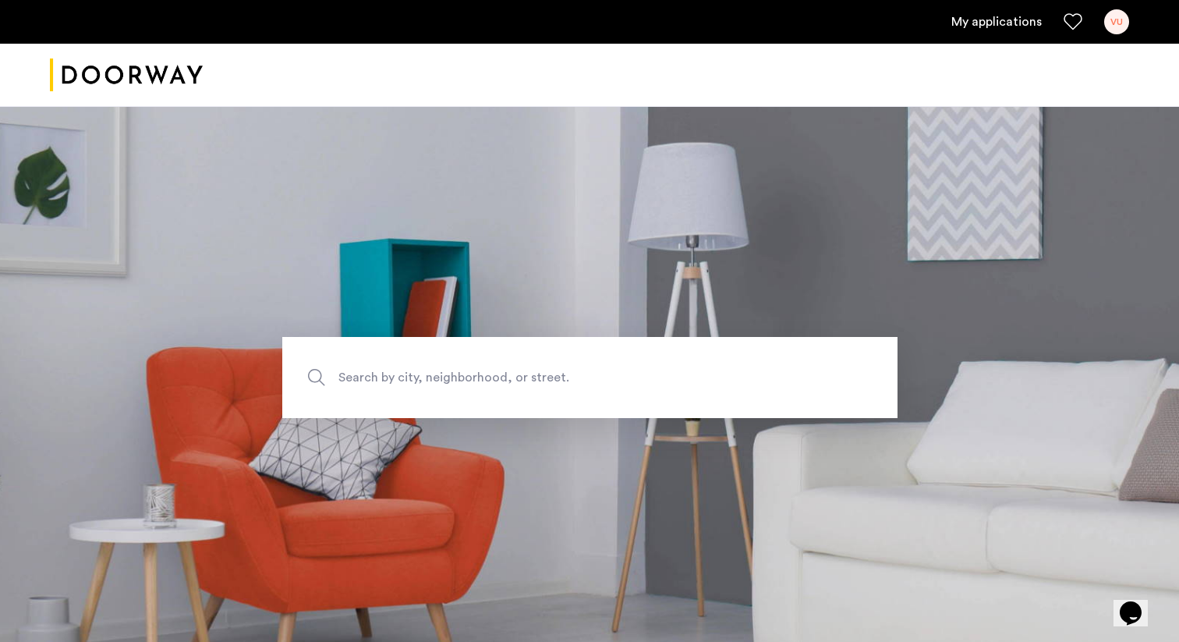
click at [1005, 21] on link "My applications" at bounding box center [996, 21] width 90 height 19
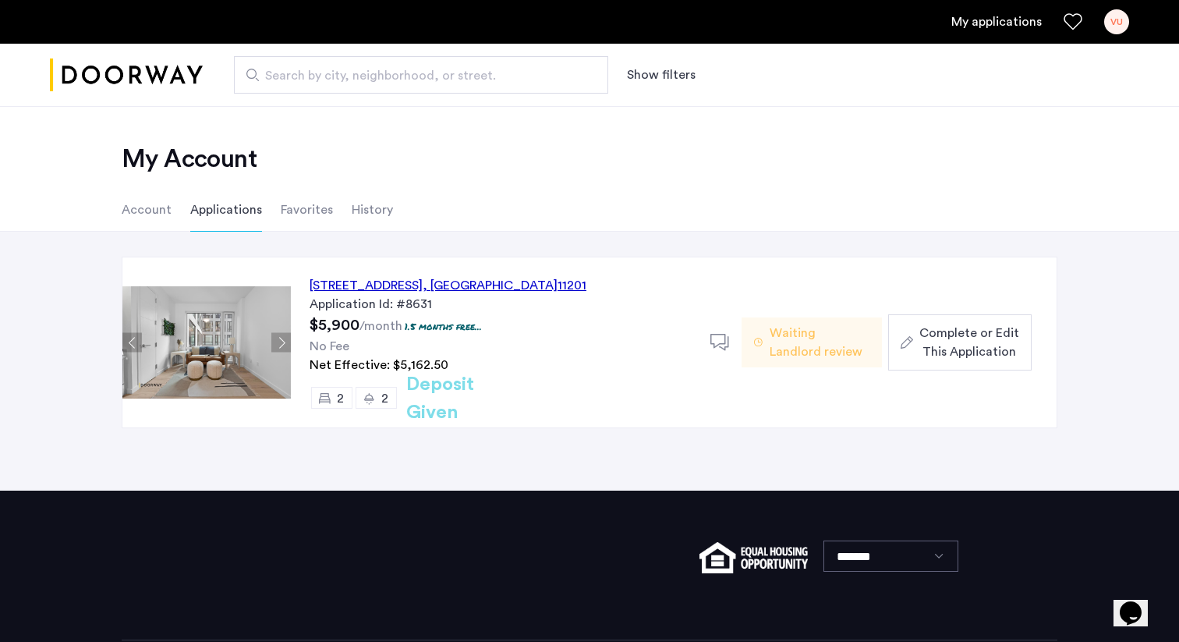
click at [473, 279] on div "[STREET_ADDRESS]" at bounding box center [448, 285] width 277 height 19
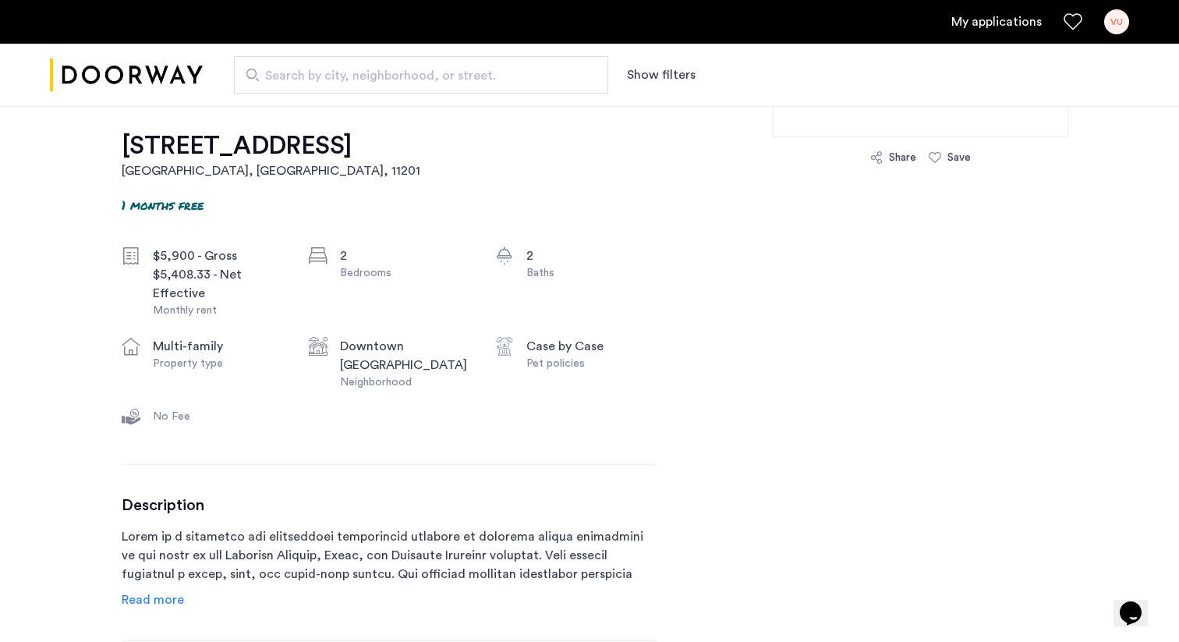
scroll to position [414, 0]
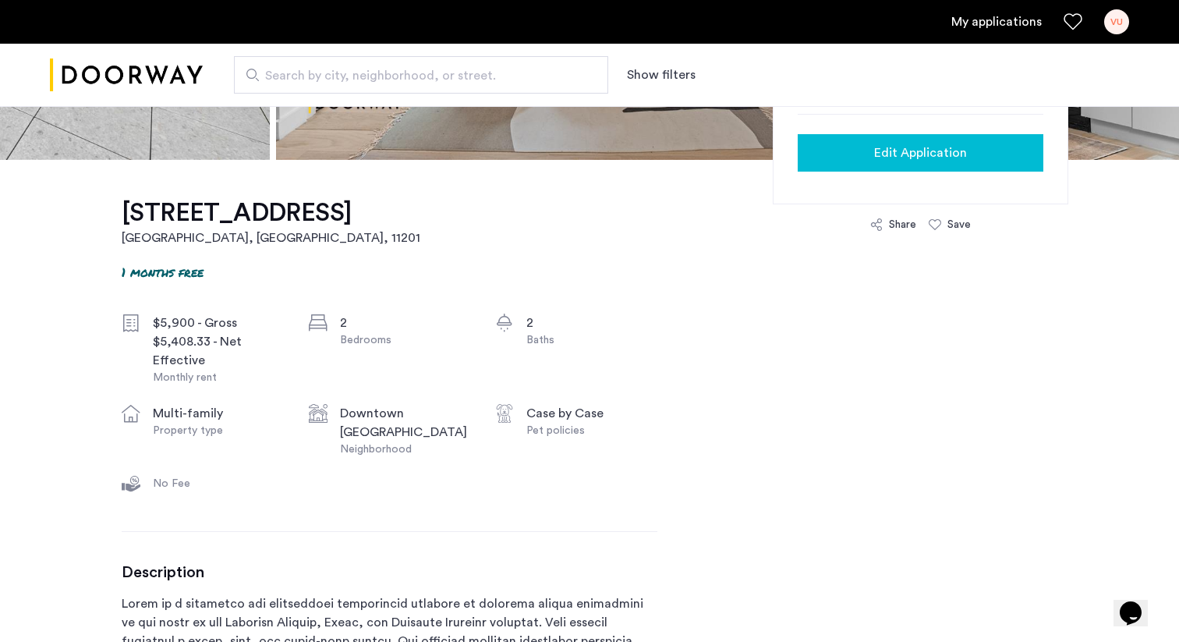
click at [912, 167] on button "Edit Application" at bounding box center [921, 152] width 246 height 37
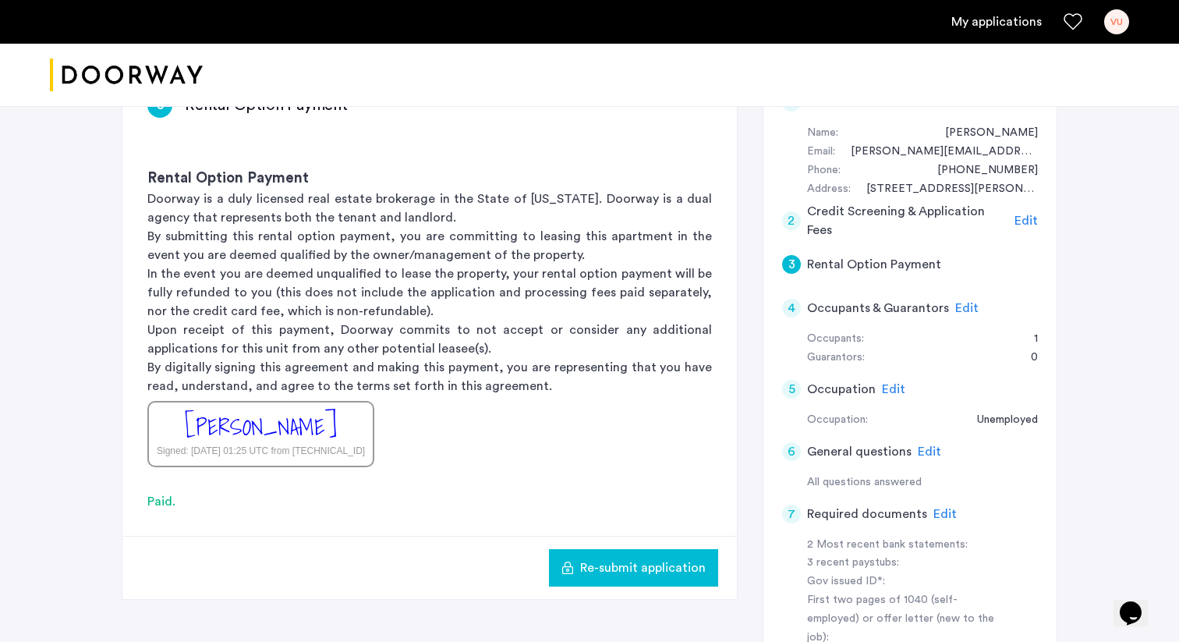
scroll to position [134, 0]
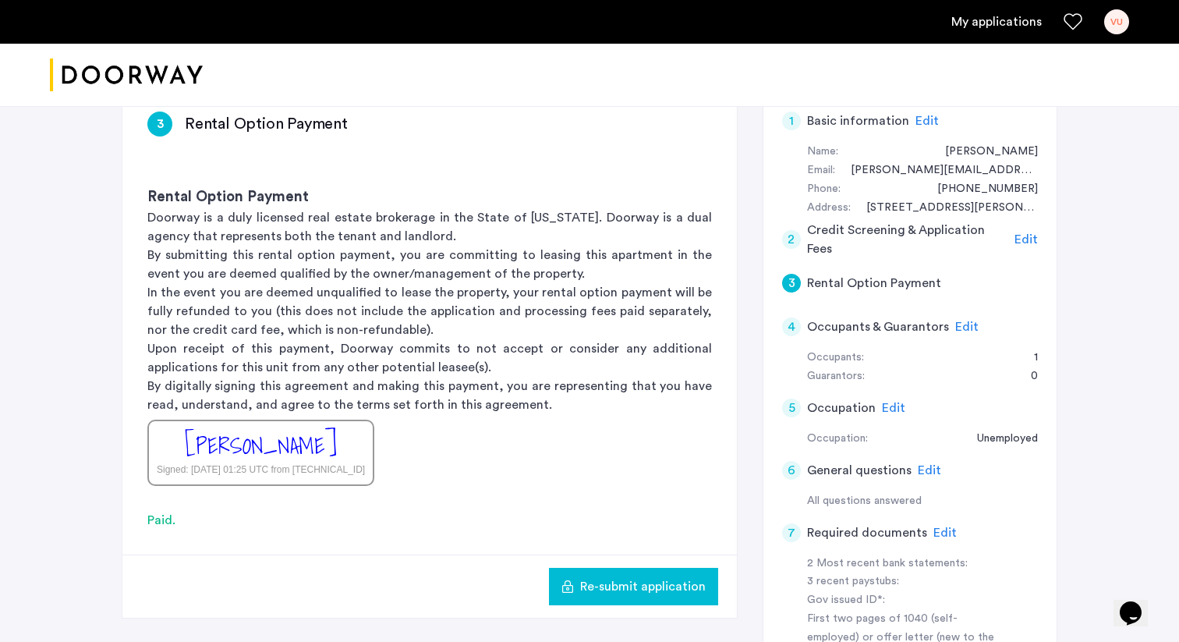
click at [633, 349] on p "Upon receipt of this payment, Doorway commits to not accept or consider any add…" at bounding box center [429, 357] width 565 height 37
